Goal: Check status: Check status

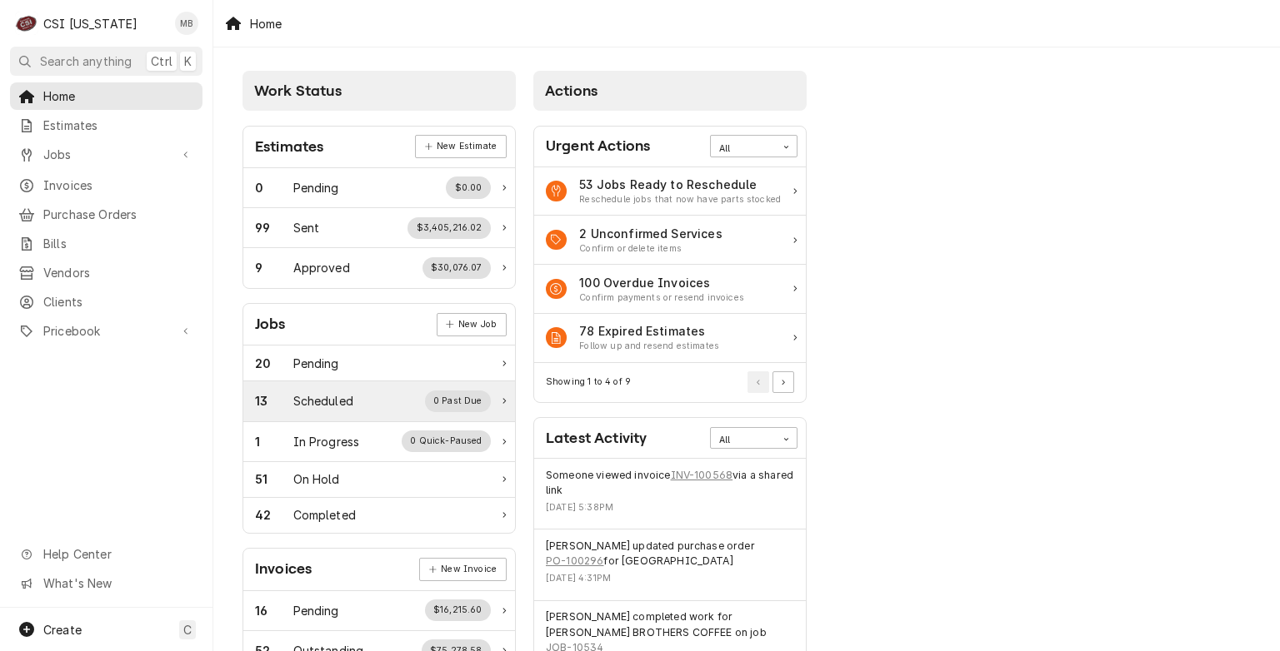
click at [335, 413] on div "13 Scheduled 0 Past Due" at bounding box center [379, 402] width 272 height 40
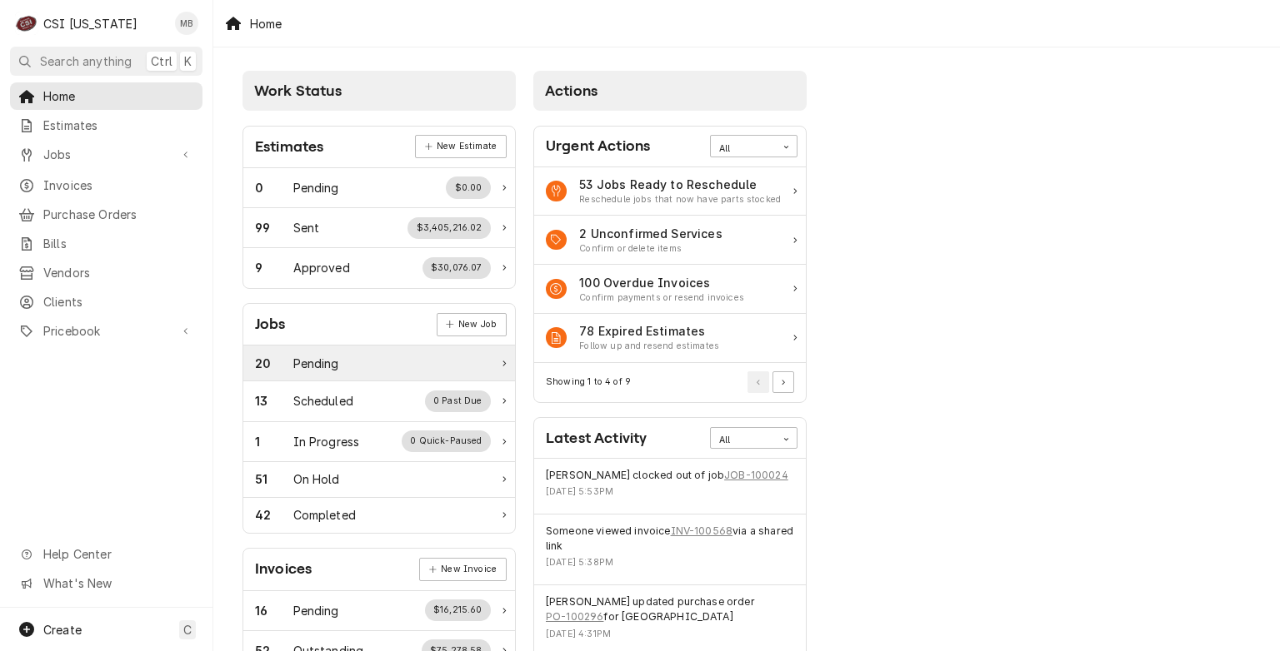
click at [346, 355] on div "20 Pending" at bounding box center [373, 363] width 236 height 17
